Goal: Information Seeking & Learning: Check status

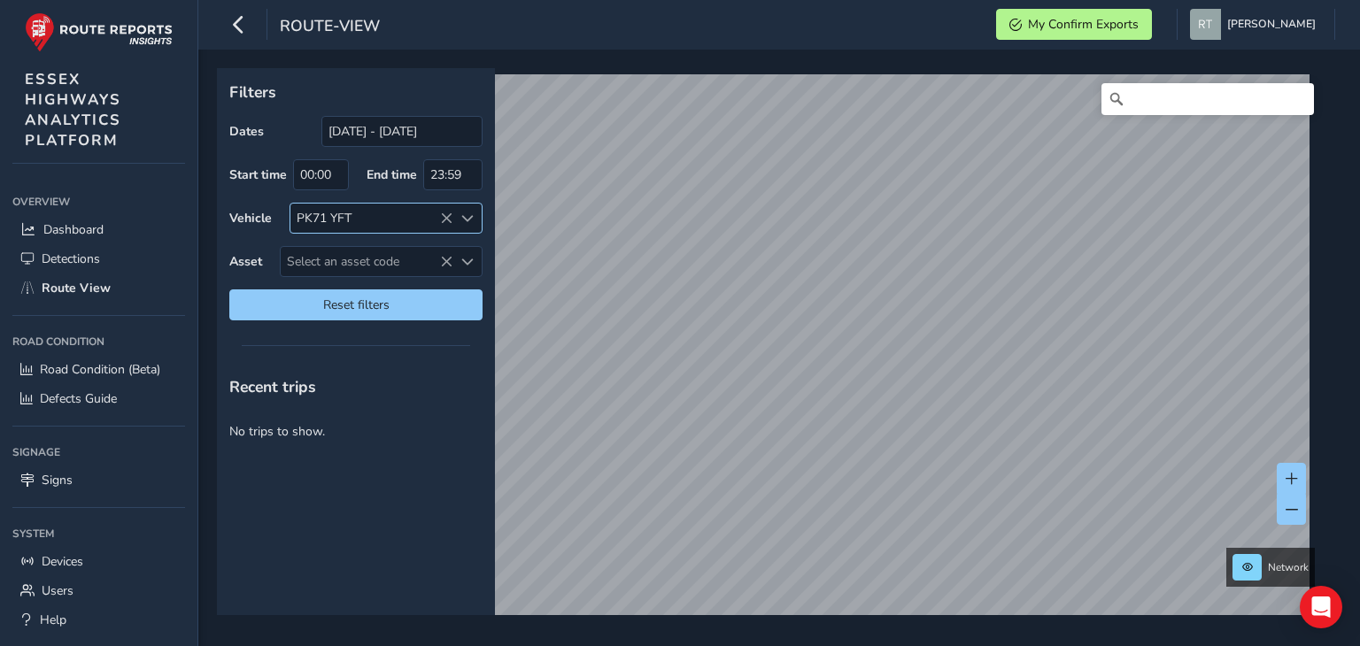
click at [452, 213] on icon at bounding box center [446, 219] width 12 height 12
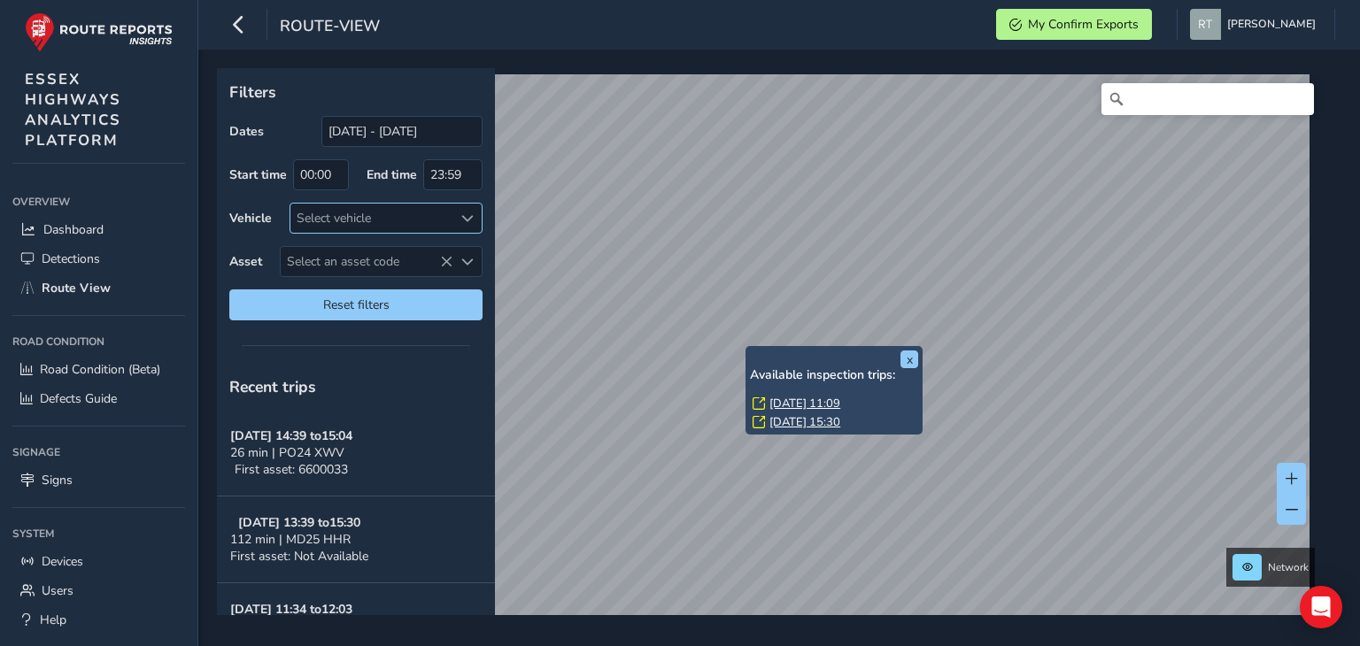
click at [785, 399] on link "[DATE] 11:09" at bounding box center [804, 404] width 71 height 16
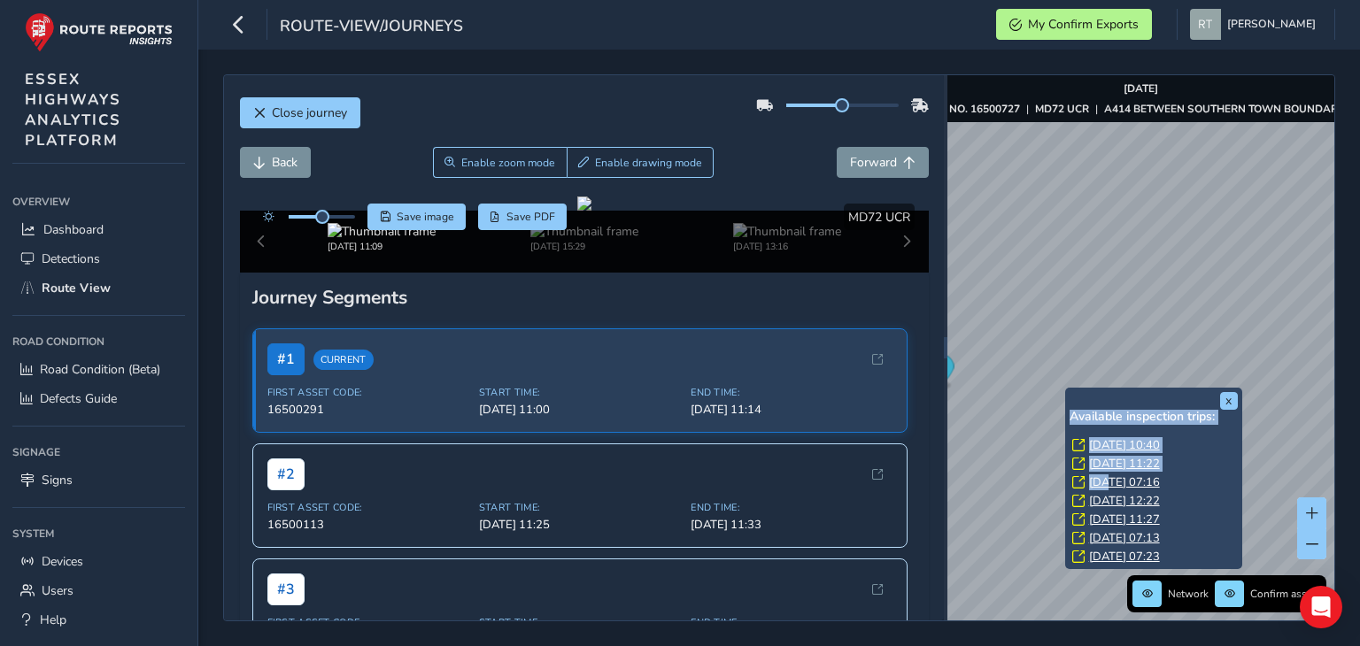
drag, startPoint x: 1070, startPoint y: 428, endPoint x: 1110, endPoint y: 481, distance: 66.9
click at [1110, 481] on div "Available inspection trips: [DATE] 10:40 [DATE] 11:22 [DATE] 07:16 [DATE] 12:22…" at bounding box center [1154, 489] width 168 height 158
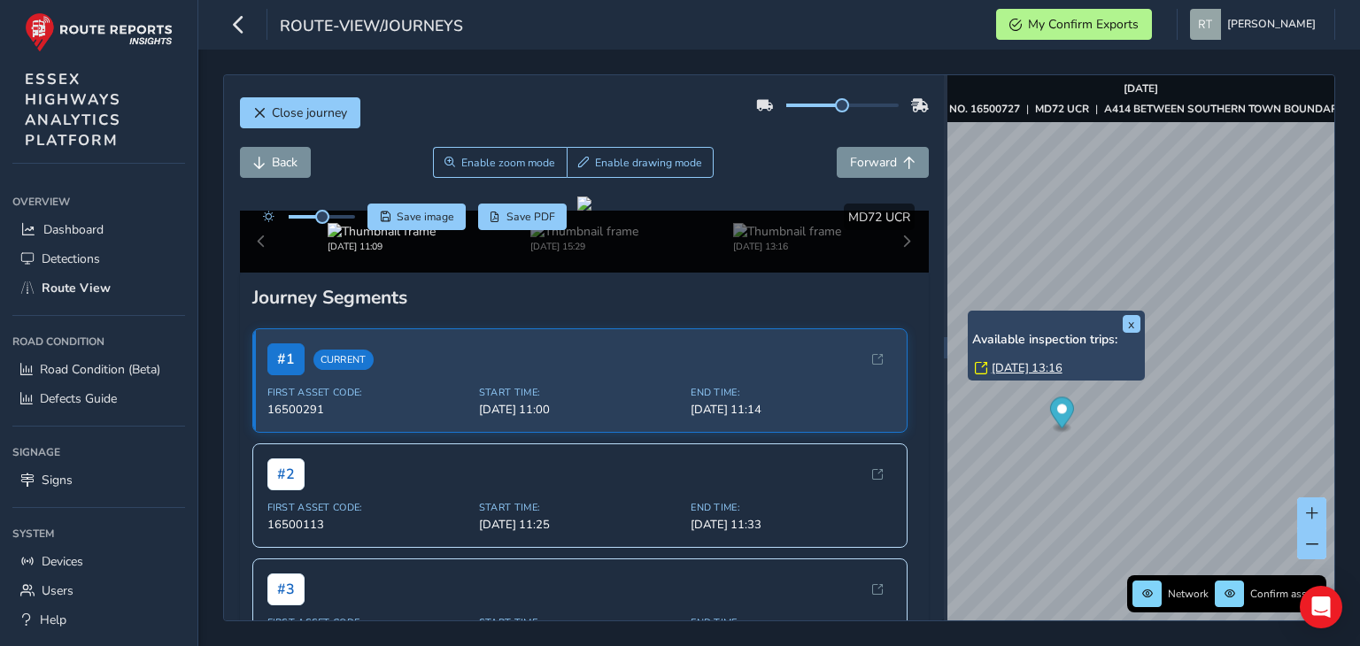
click at [1120, 321] on div "x Available inspection trips: [GEOGRAPHIC_DATA][DATE] 13:16 Network Confirm ass…" at bounding box center [1140, 347] width 387 height 545
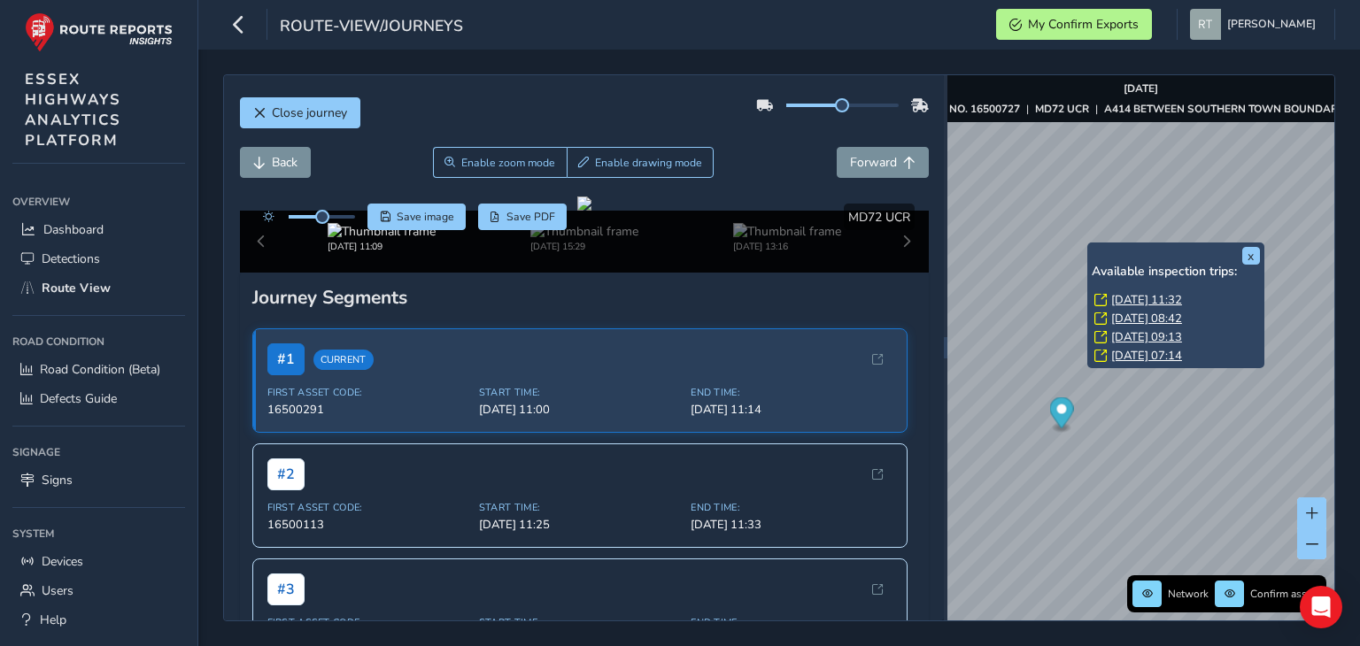
click at [1116, 298] on link "[DATE] 11:32" at bounding box center [1146, 300] width 71 height 16
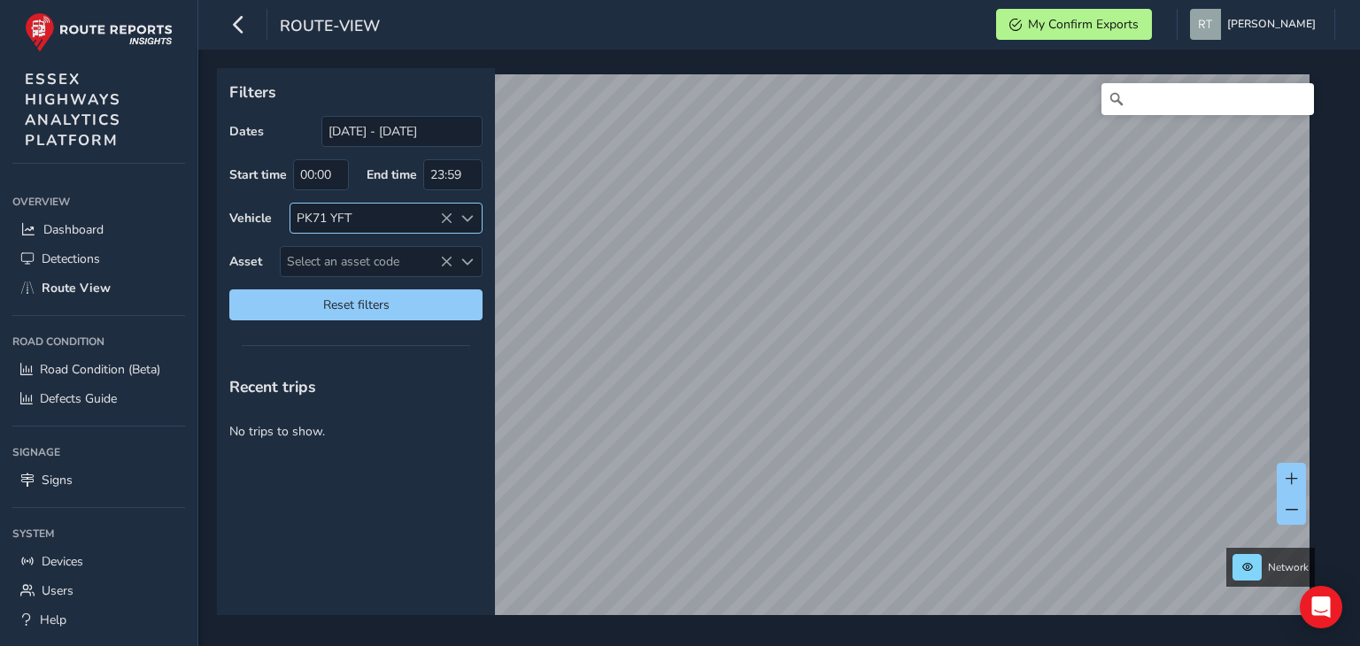
click at [447, 213] on icon at bounding box center [446, 219] width 12 height 12
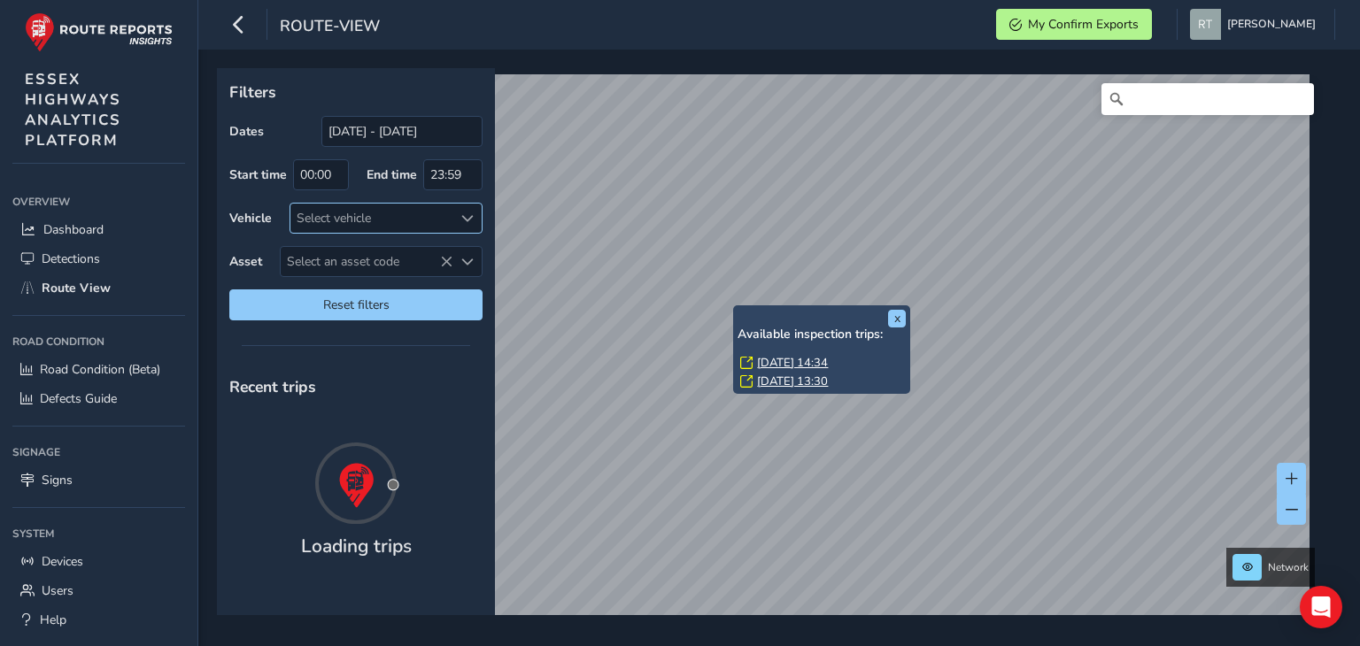
click at [784, 360] on link "Thu, 4 Sep, 14:34" at bounding box center [792, 363] width 71 height 16
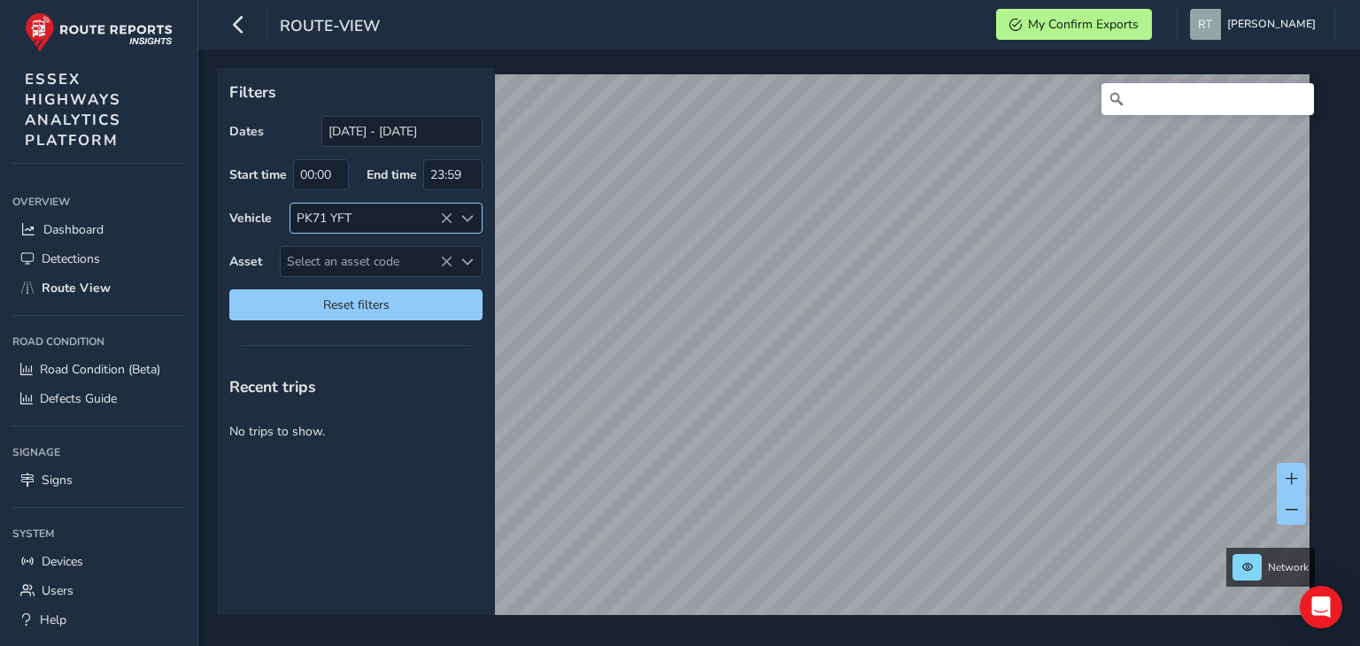
click at [444, 215] on icon at bounding box center [446, 219] width 12 height 12
click at [446, 216] on icon at bounding box center [446, 219] width 12 height 12
